Goal: Task Accomplishment & Management: Use online tool/utility

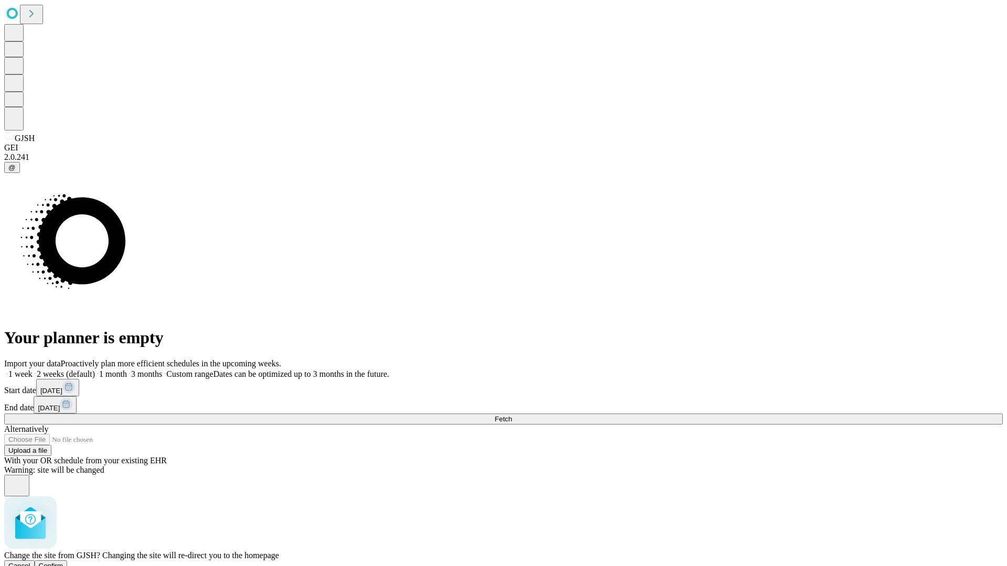
click at [63, 562] on span "Confirm" at bounding box center [51, 566] width 25 height 8
click at [512, 415] on span "Fetch" at bounding box center [502, 419] width 17 height 8
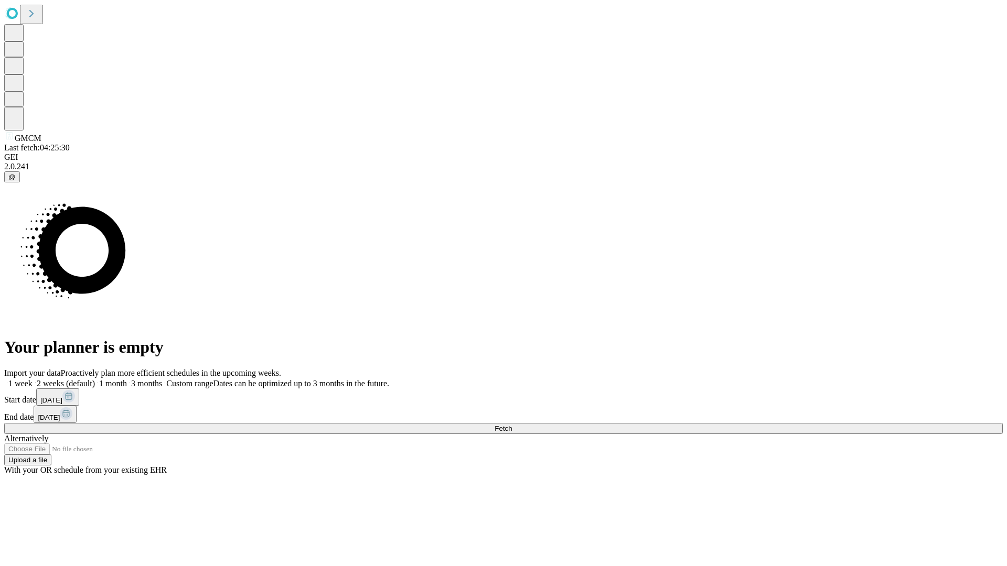
click at [512, 425] on span "Fetch" at bounding box center [502, 429] width 17 height 8
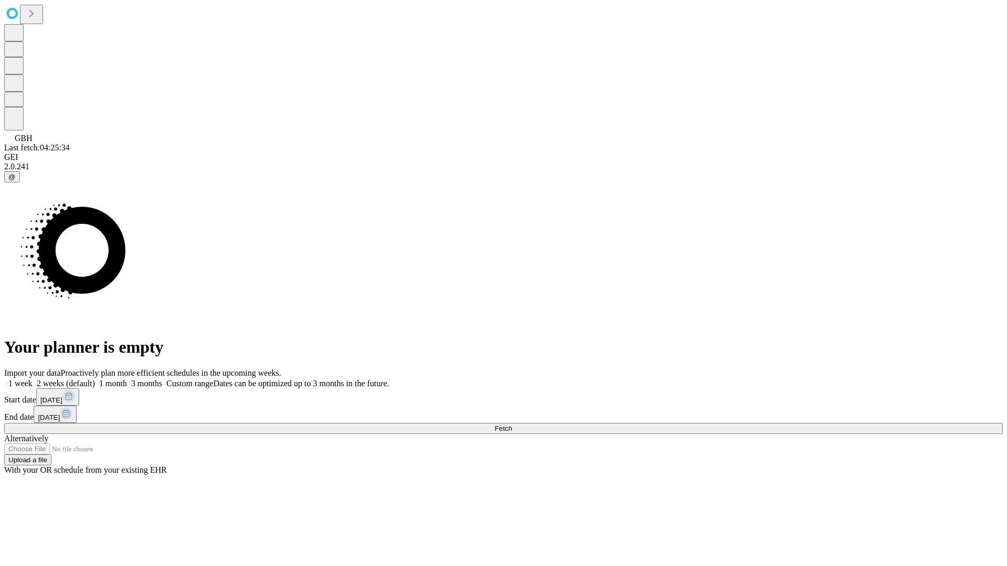
click at [512, 425] on span "Fetch" at bounding box center [502, 429] width 17 height 8
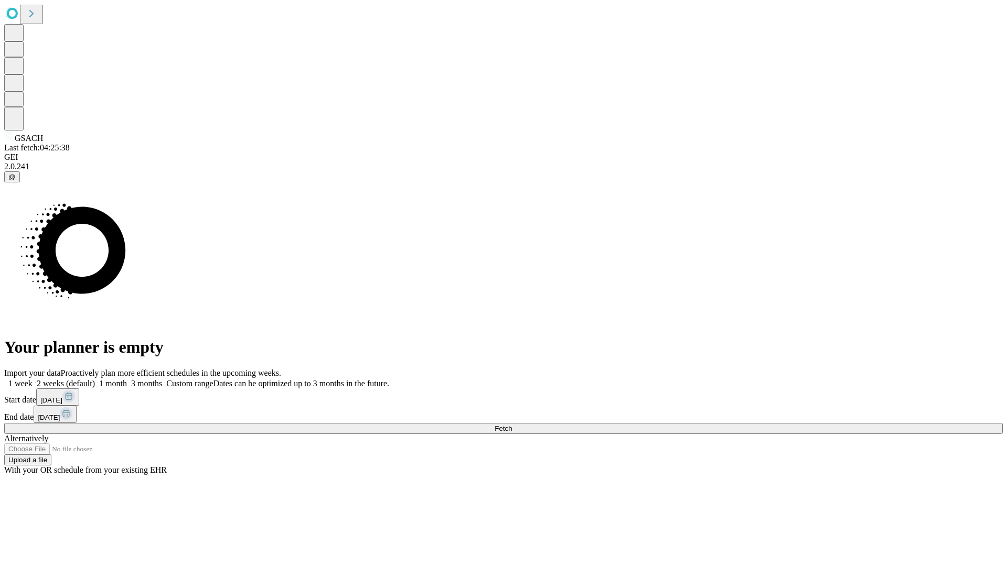
click at [512, 425] on span "Fetch" at bounding box center [502, 429] width 17 height 8
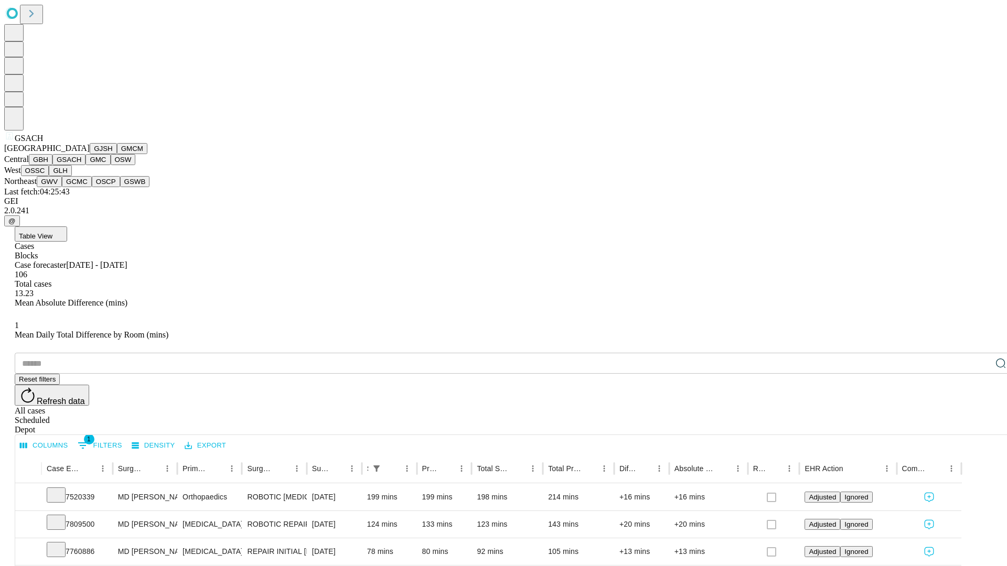
click at [85, 165] on button "GMC" at bounding box center [97, 159] width 25 height 11
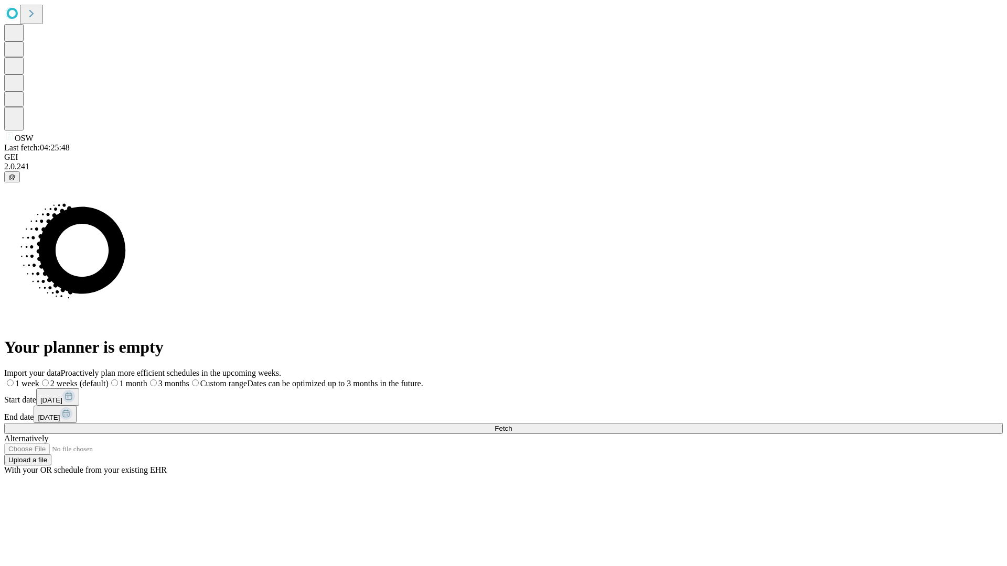
click at [512, 425] on span "Fetch" at bounding box center [502, 429] width 17 height 8
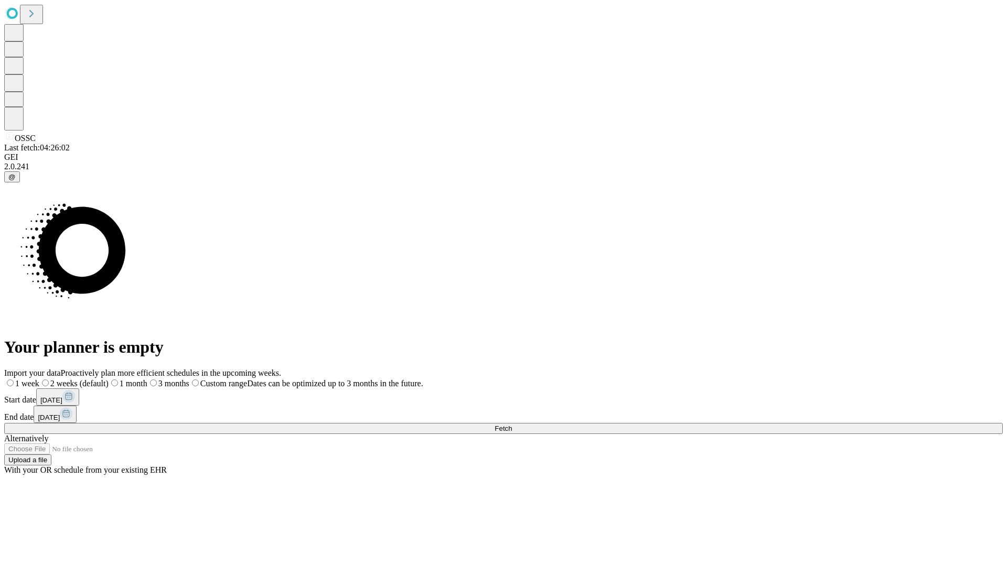
click at [512, 425] on span "Fetch" at bounding box center [502, 429] width 17 height 8
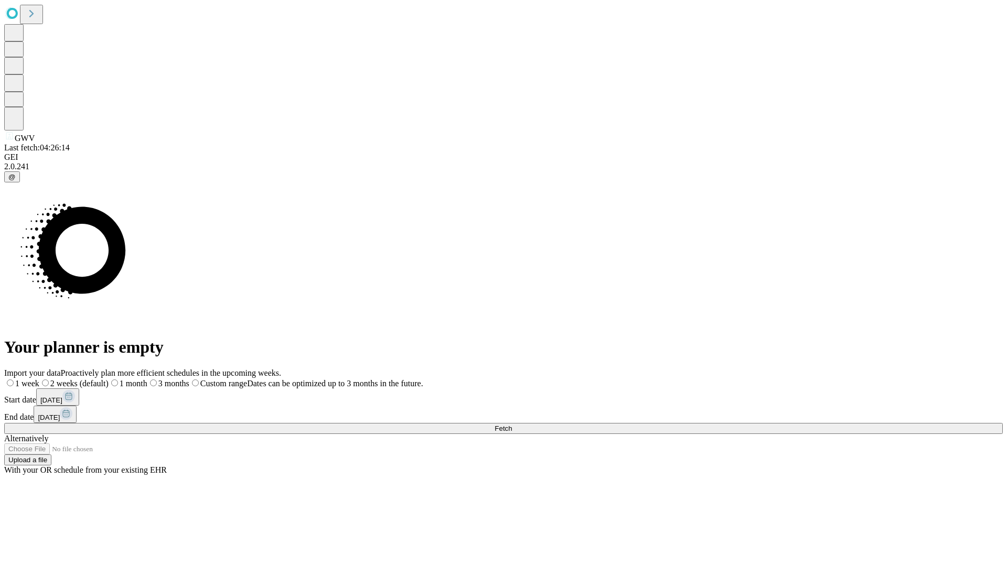
click at [512, 425] on span "Fetch" at bounding box center [502, 429] width 17 height 8
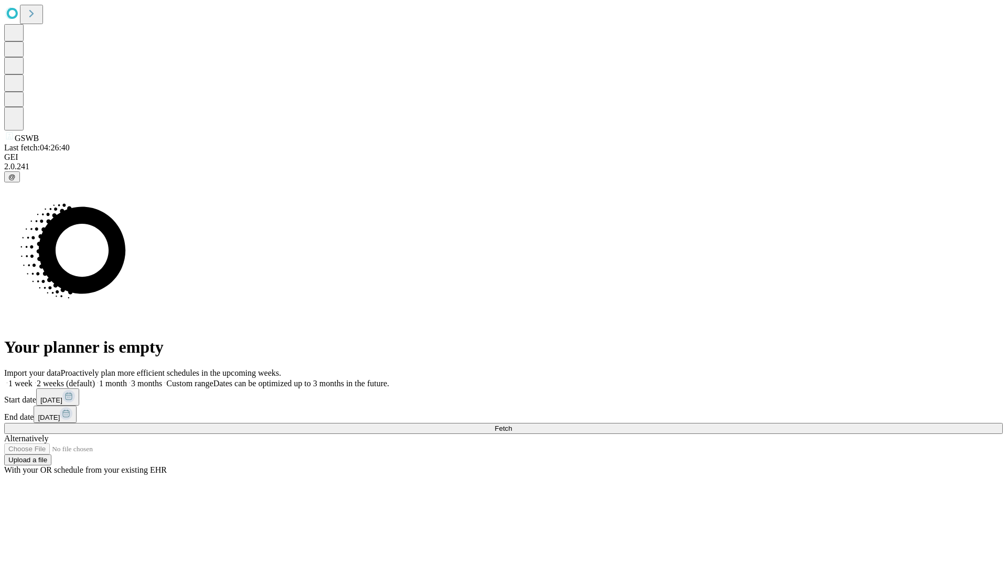
click at [512, 425] on span "Fetch" at bounding box center [502, 429] width 17 height 8
